Goal: Information Seeking & Learning: Learn about a topic

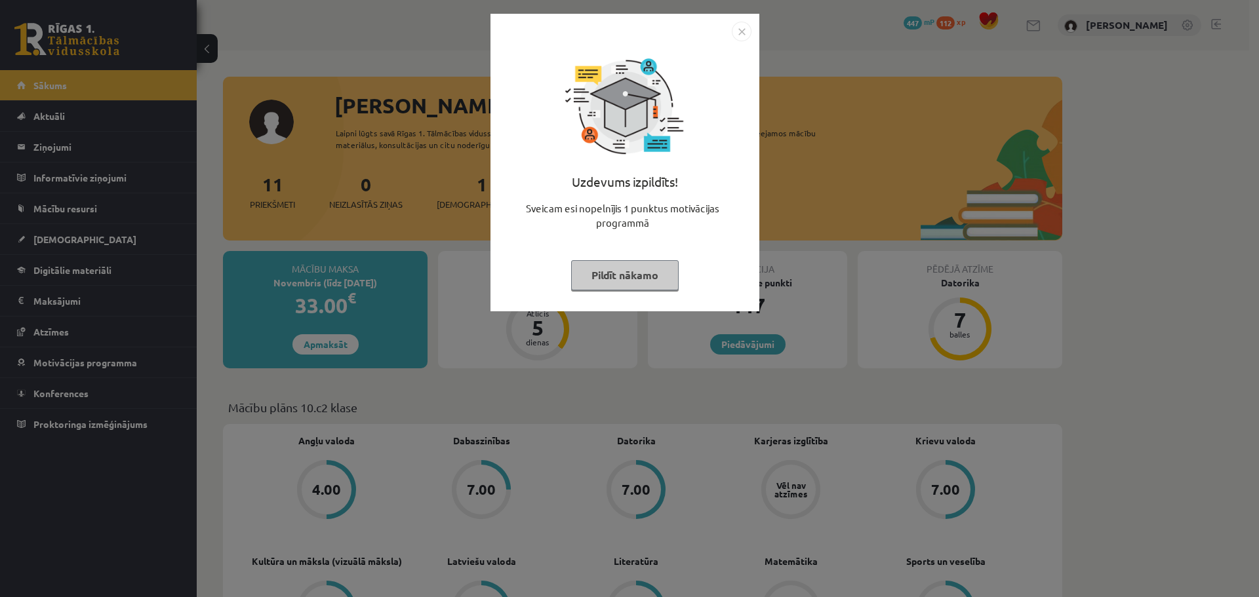
drag, startPoint x: 637, startPoint y: 277, endPoint x: 671, endPoint y: 340, distance: 71.3
click at [638, 278] on button "Pildīt nākamo" at bounding box center [625, 275] width 108 height 30
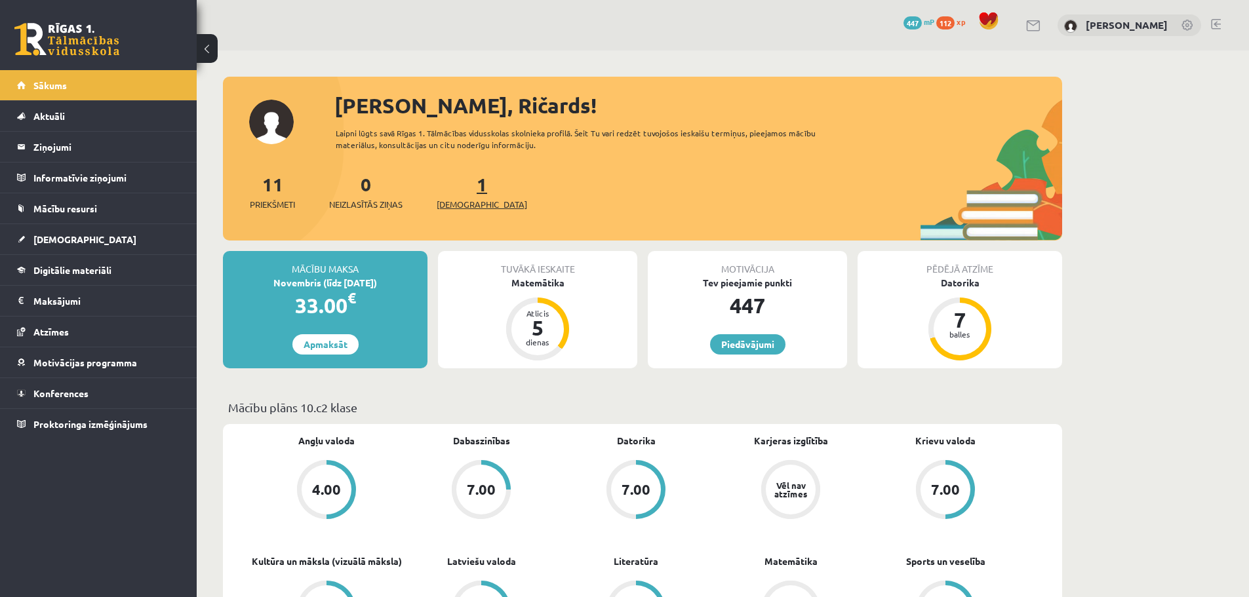
click at [471, 201] on span "[DEMOGRAPHIC_DATA]" at bounding box center [482, 204] width 90 height 13
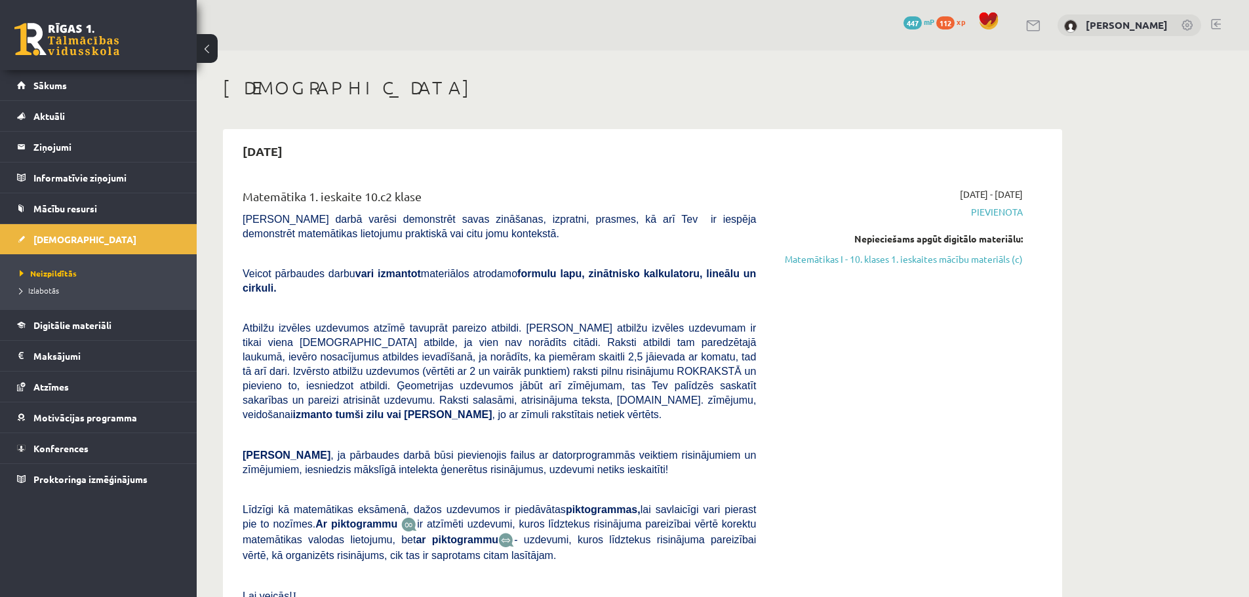
drag, startPoint x: 925, startPoint y: 258, endPoint x: 698, endPoint y: 47, distance: 310.8
click at [925, 258] on link "Matemātikas I - 10. klases 1. ieskaites mācību materiāls (c)" at bounding box center [899, 259] width 247 height 14
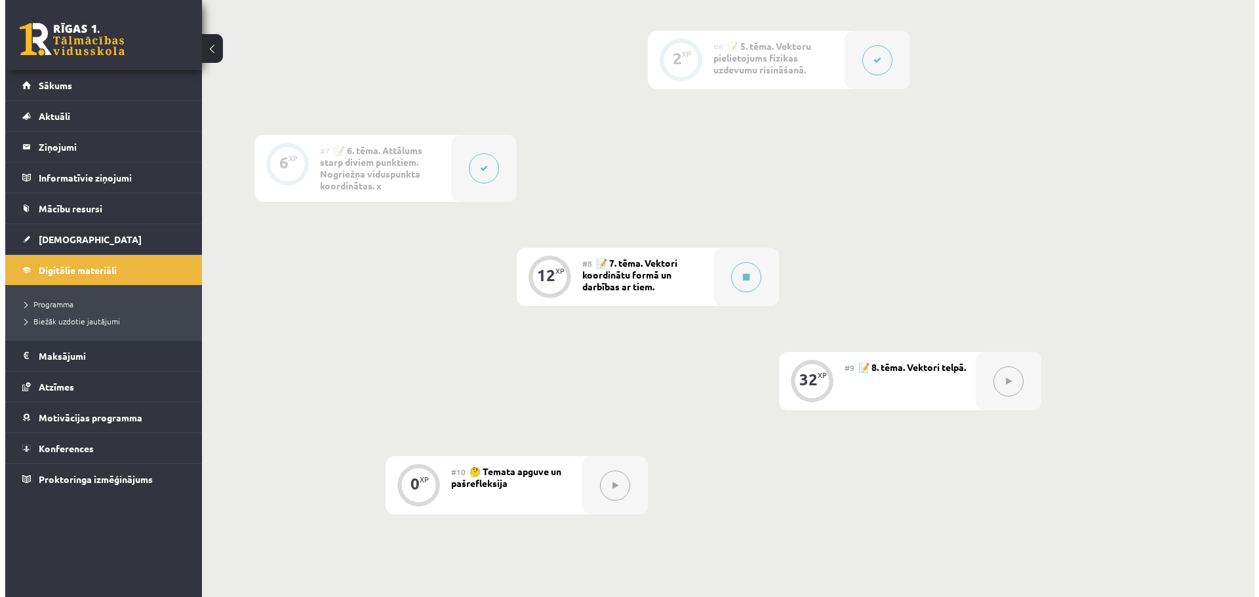
scroll to position [852, 0]
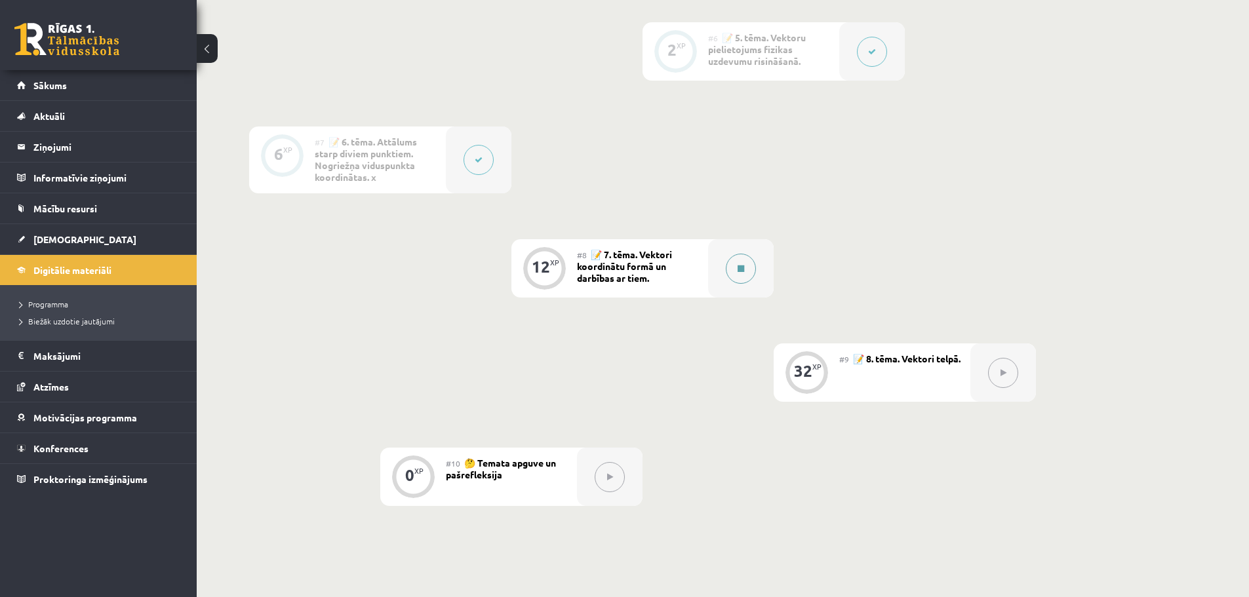
click at [747, 270] on button at bounding box center [741, 269] width 30 height 30
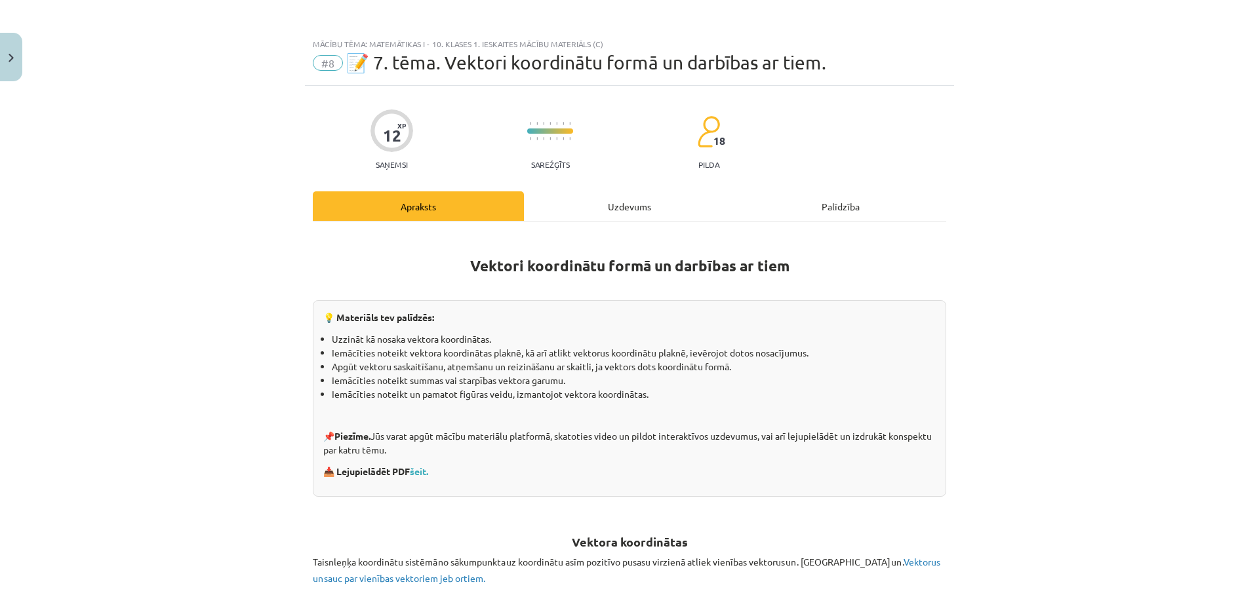
scroll to position [0, 0]
click at [424, 473] on link "šeit." at bounding box center [419, 473] width 18 height 12
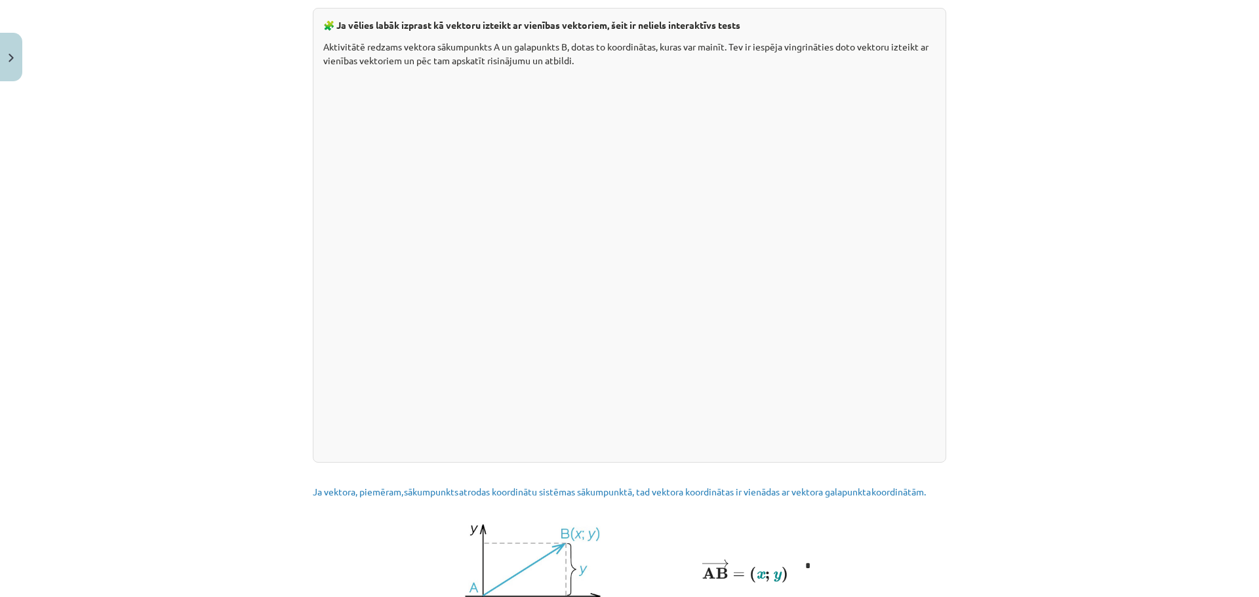
scroll to position [1574, 0]
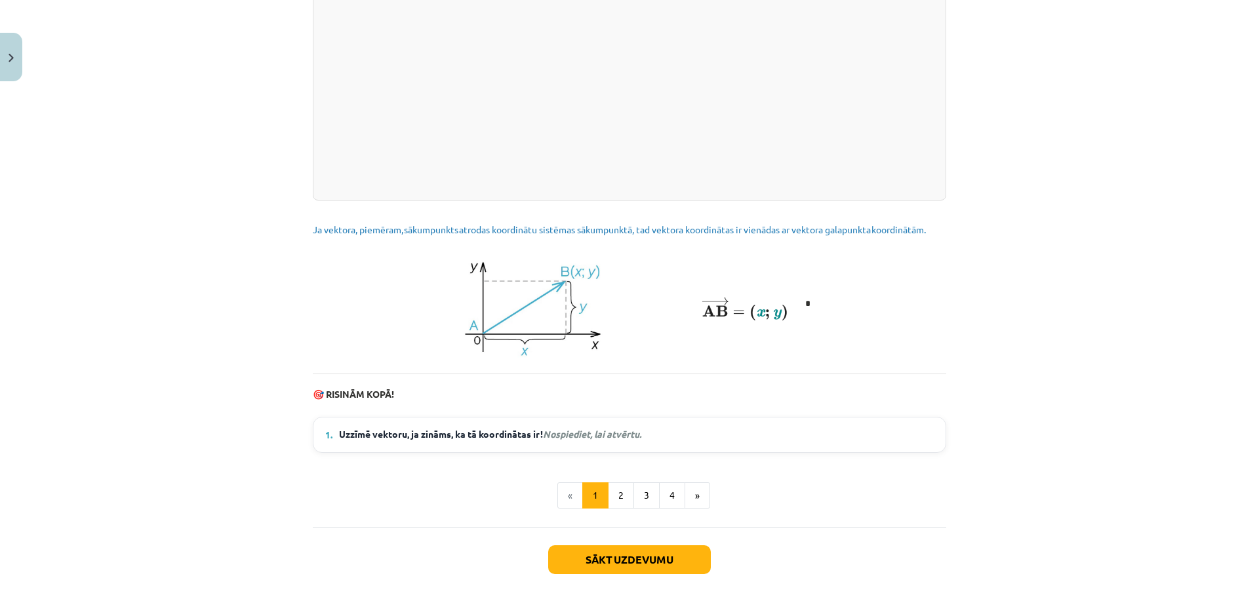
click at [604, 439] on span "Uzzīmē vektoru, ja zināms, ka tā koordinātas ir ! Nospiediet, lai atvērtu." at bounding box center [490, 435] width 302 height 16
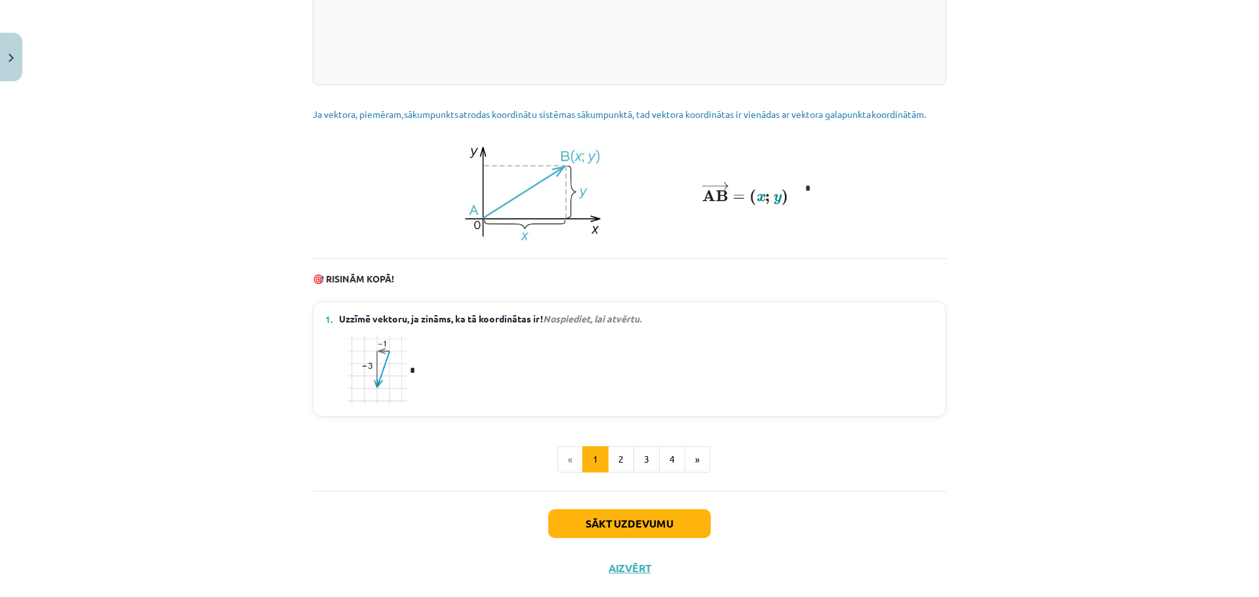
scroll to position [1705, 0]
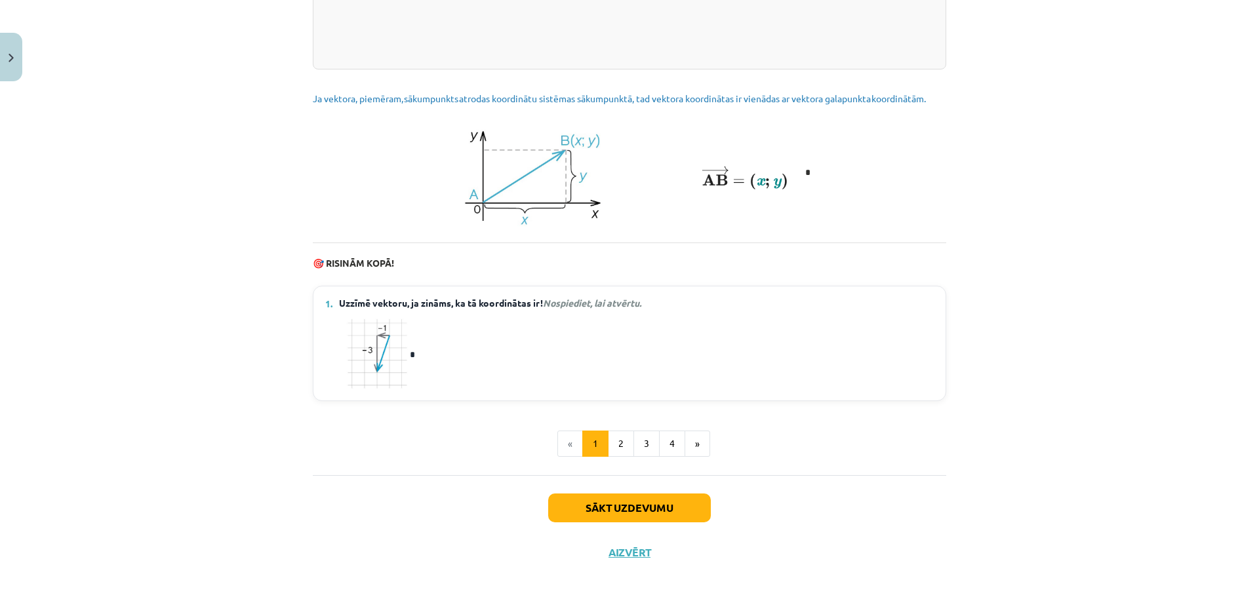
click at [611, 309] on em "Nospiediet, lai atvērtu." at bounding box center [592, 303] width 98 height 12
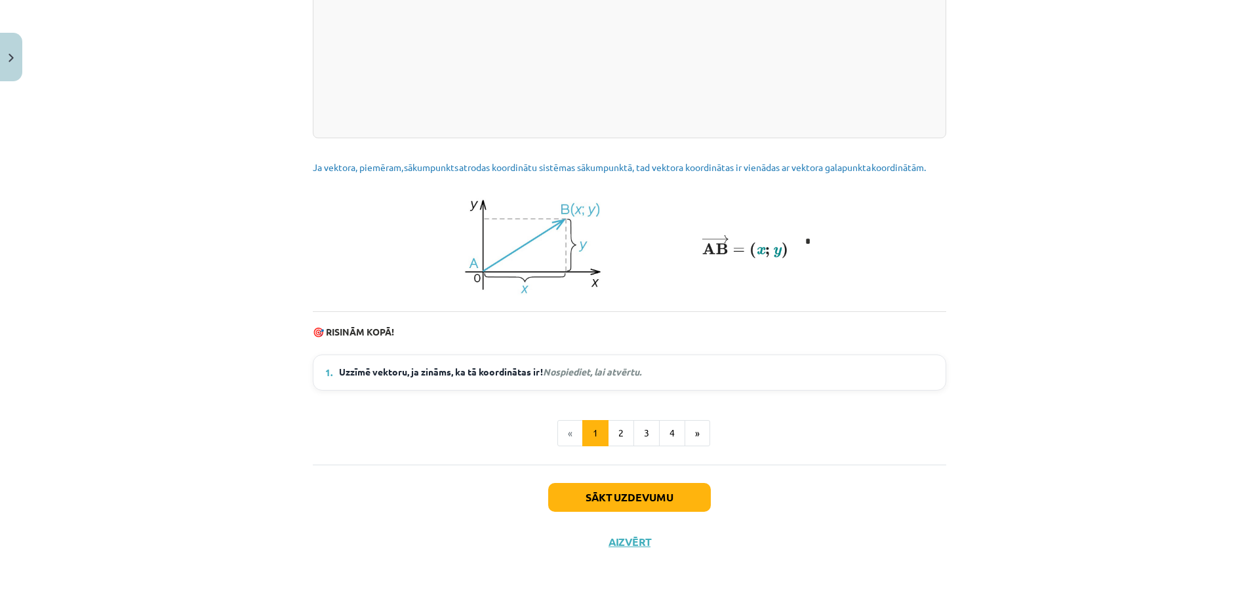
click at [624, 372] on em "Nospiediet, lai atvērtu." at bounding box center [592, 372] width 98 height 12
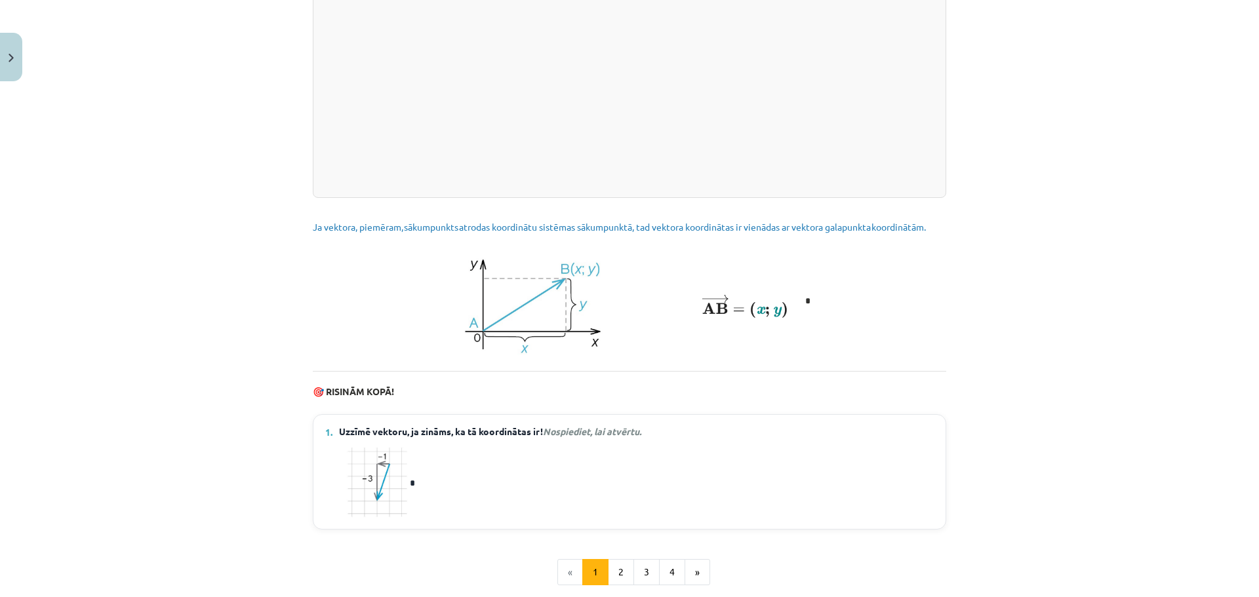
scroll to position [1574, 0]
